Goal: Information Seeking & Learning: Learn about a topic

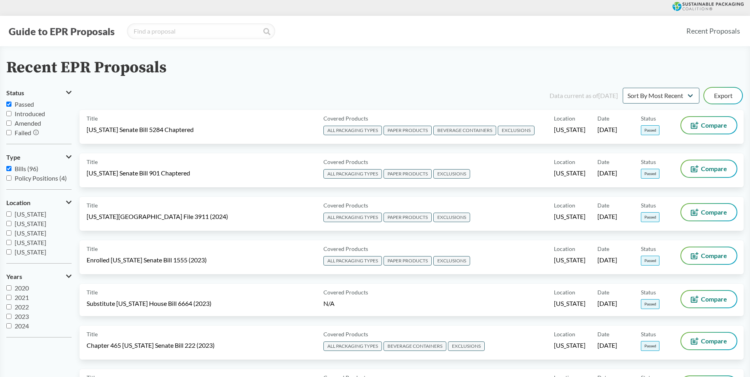
click at [9, 178] on input "Policy Positions (4)" at bounding box center [8, 178] width 5 height 5
checkbox input "true"
click at [7, 325] on input "2025" at bounding box center [8, 325] width 5 height 5
checkbox input "true"
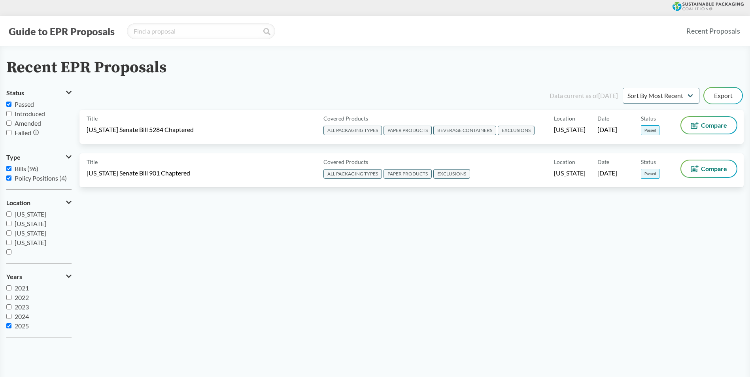
click at [7, 315] on input "2024" at bounding box center [8, 316] width 5 height 5
checkbox input "true"
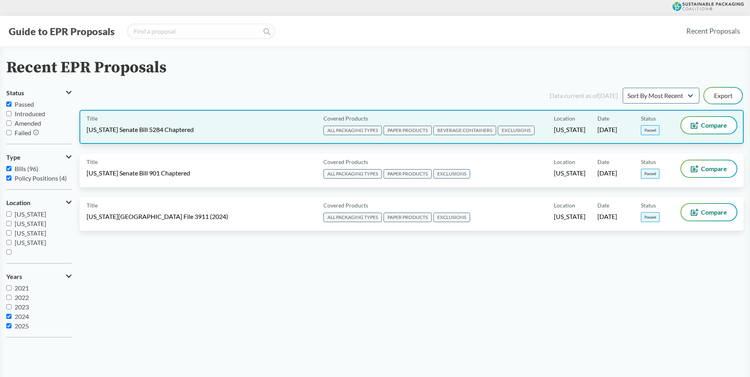
click at [142, 128] on span "[US_STATE] Senate Bill 5284 Chaptered" at bounding box center [140, 129] width 107 height 9
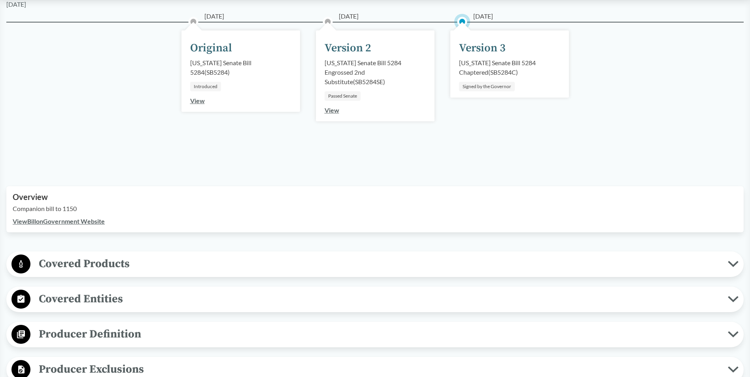
scroll to position [119, 0]
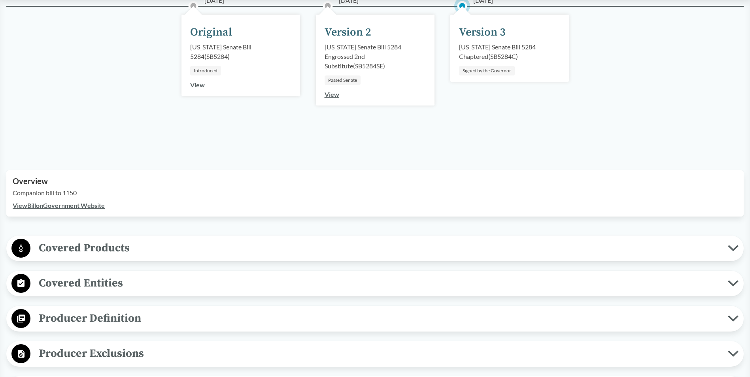
click at [93, 248] on span "Covered Products" at bounding box center [378, 248] width 697 height 18
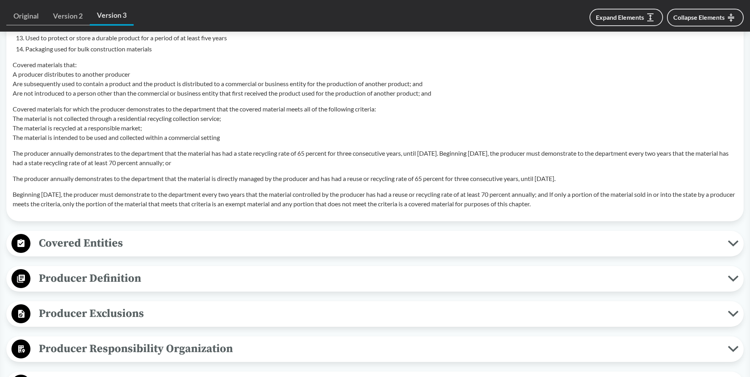
scroll to position [791, 0]
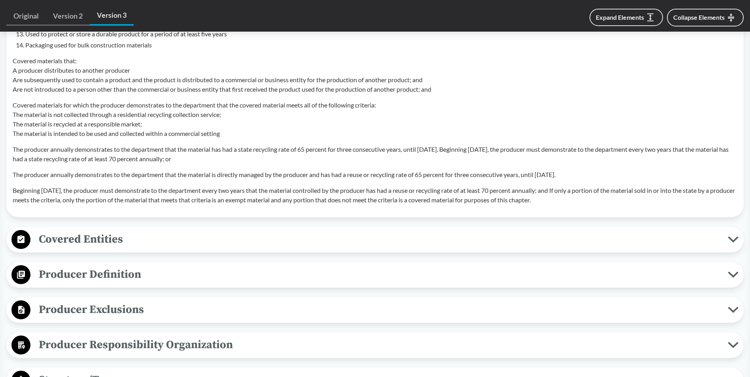
click at [123, 235] on span "Covered Entities" at bounding box center [378, 239] width 697 height 18
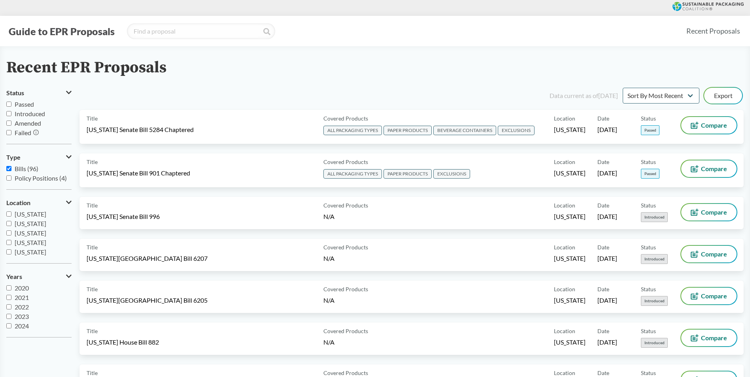
click at [7, 102] on input "Passed" at bounding box center [8, 104] width 5 height 5
checkbox input "true"
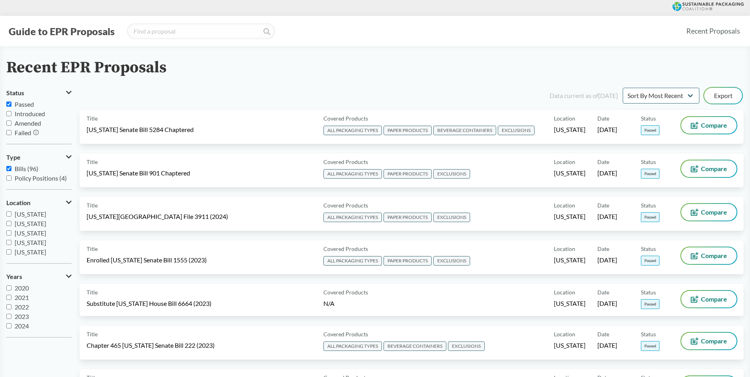
click at [10, 177] on input "Policy Positions (4)" at bounding box center [8, 178] width 5 height 5
checkbox input "true"
click at [6, 316] on input "2024" at bounding box center [8, 316] width 5 height 5
checkbox input "true"
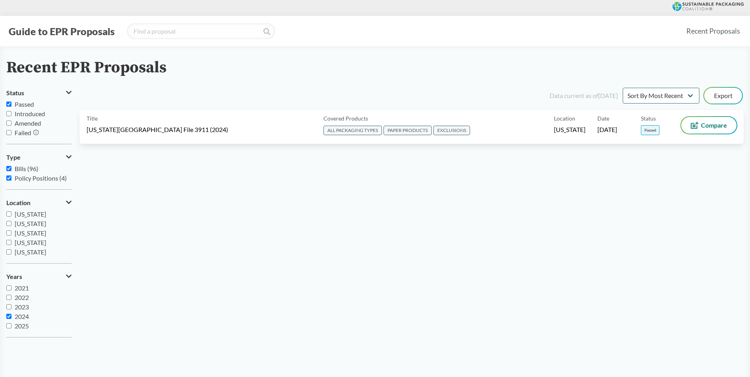
click at [8, 328] on input "2025" at bounding box center [8, 325] width 5 height 5
checkbox input "true"
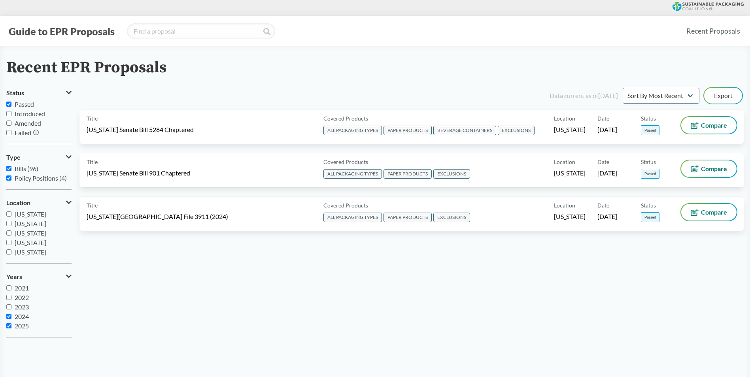
click at [10, 305] on input "2023" at bounding box center [8, 306] width 5 height 5
checkbox input "true"
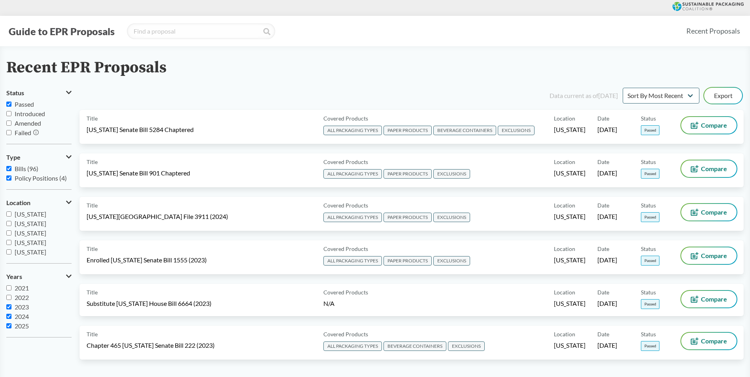
click at [8, 293] on label "2022" at bounding box center [38, 297] width 65 height 9
click at [8, 295] on input "2022" at bounding box center [8, 297] width 5 height 5
checkbox input "true"
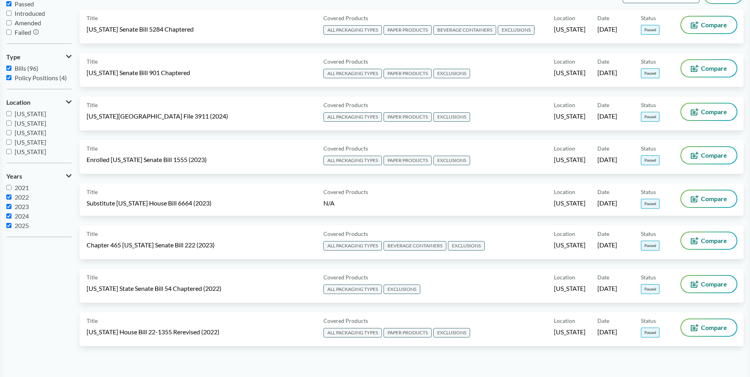
scroll to position [49, 0]
